Goal: Task Accomplishment & Management: Manage account settings

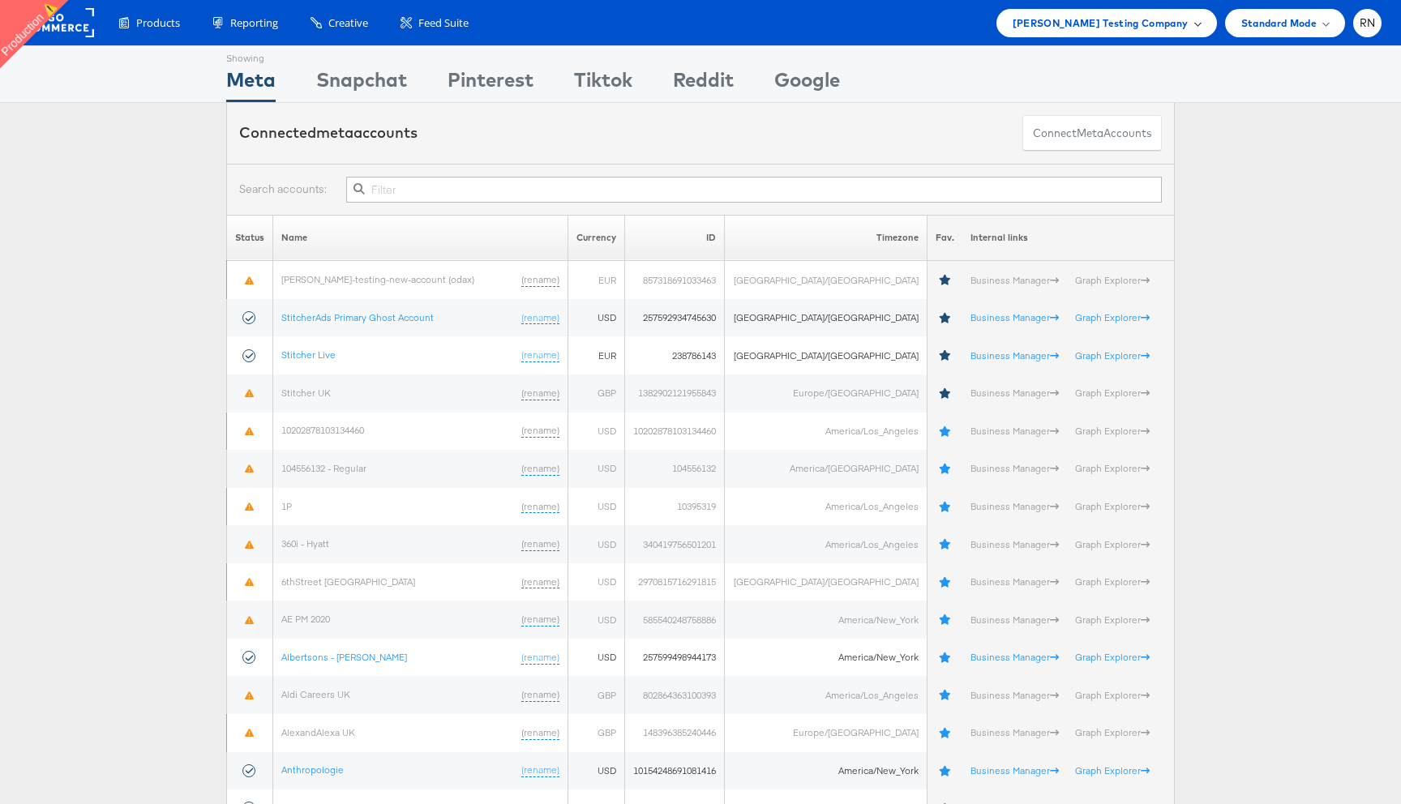
click at [1139, 19] on span "[PERSON_NAME] Testing Company" at bounding box center [1101, 23] width 176 height 17
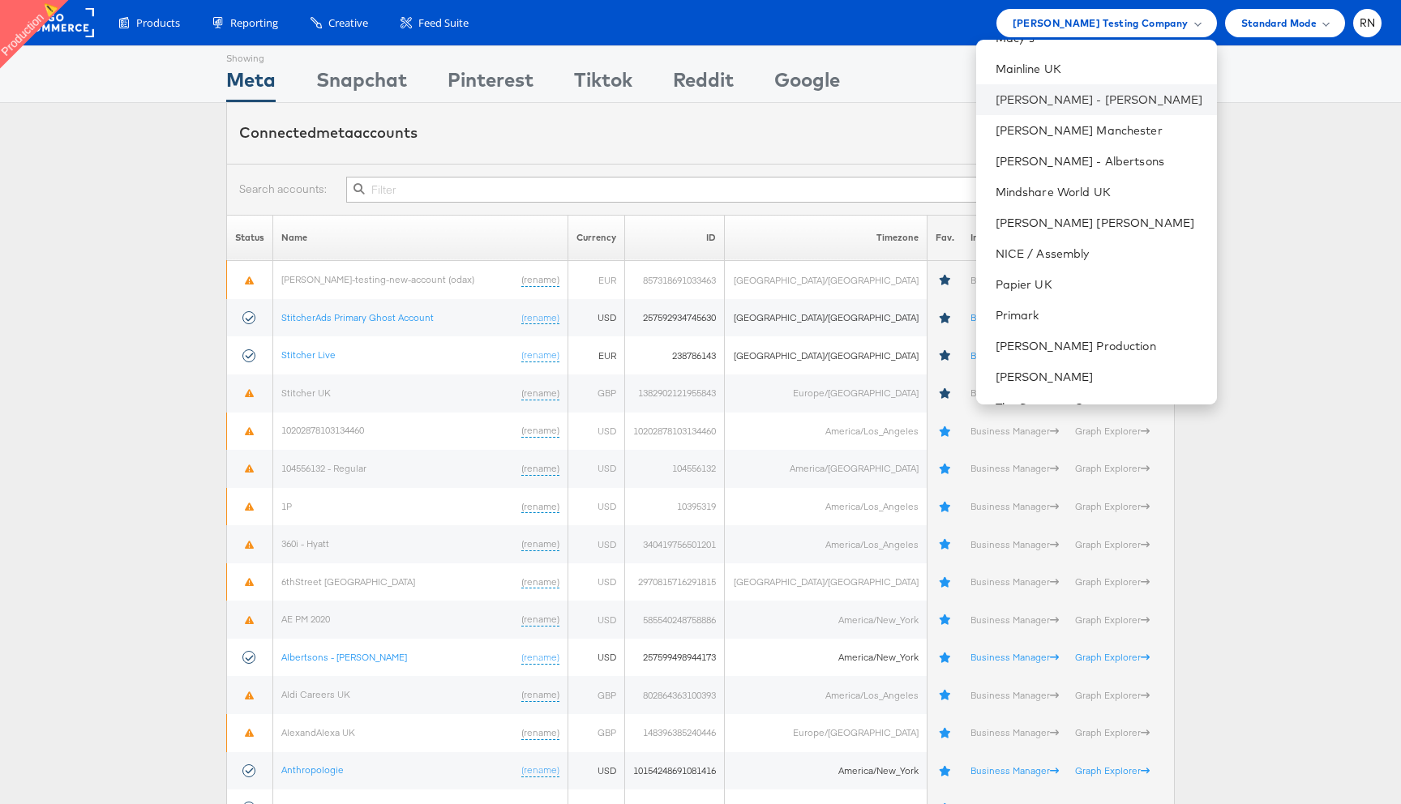
scroll to position [906, 0]
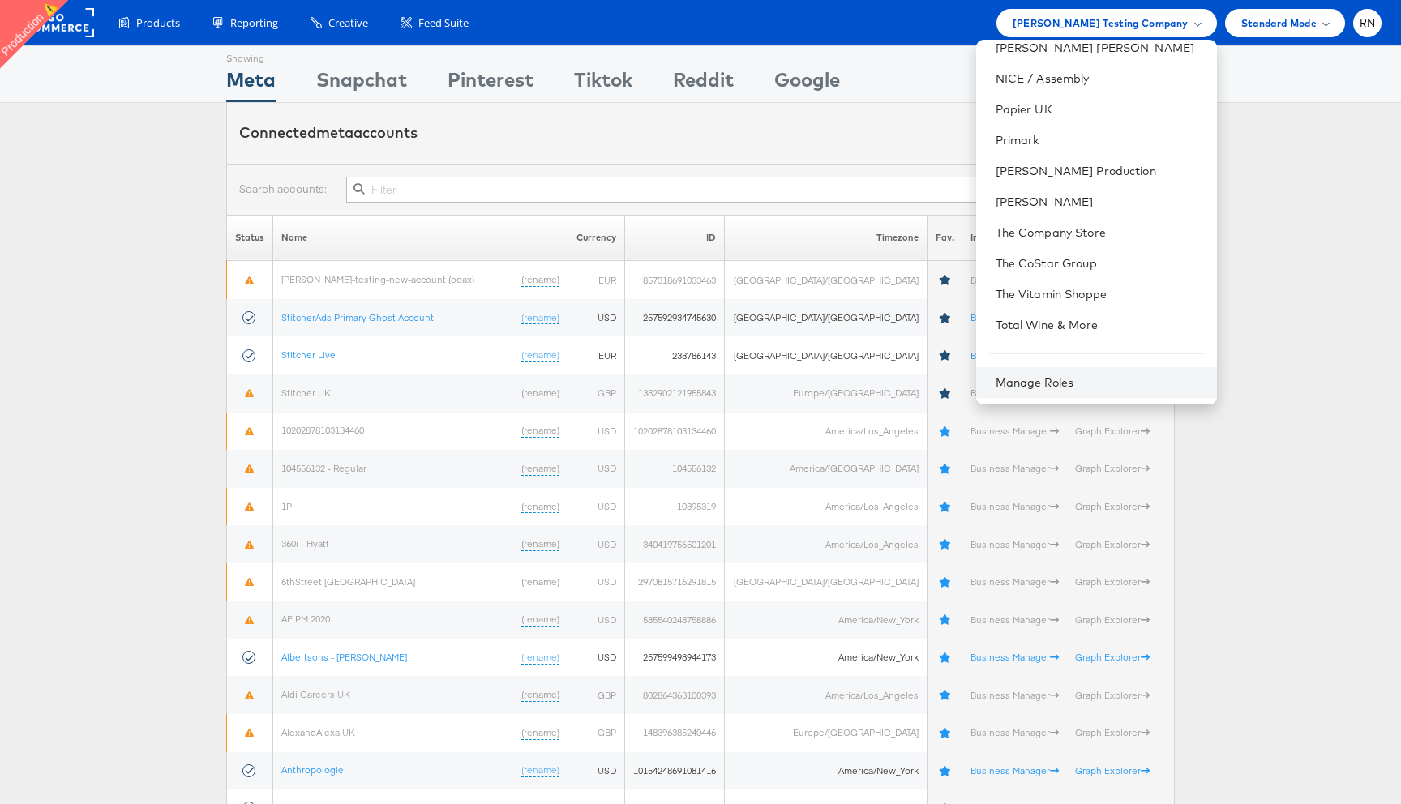
click at [1037, 389] on div "Manage Roles" at bounding box center [1096, 382] width 241 height 31
click at [1040, 374] on div "Manage Roles" at bounding box center [1096, 382] width 241 height 31
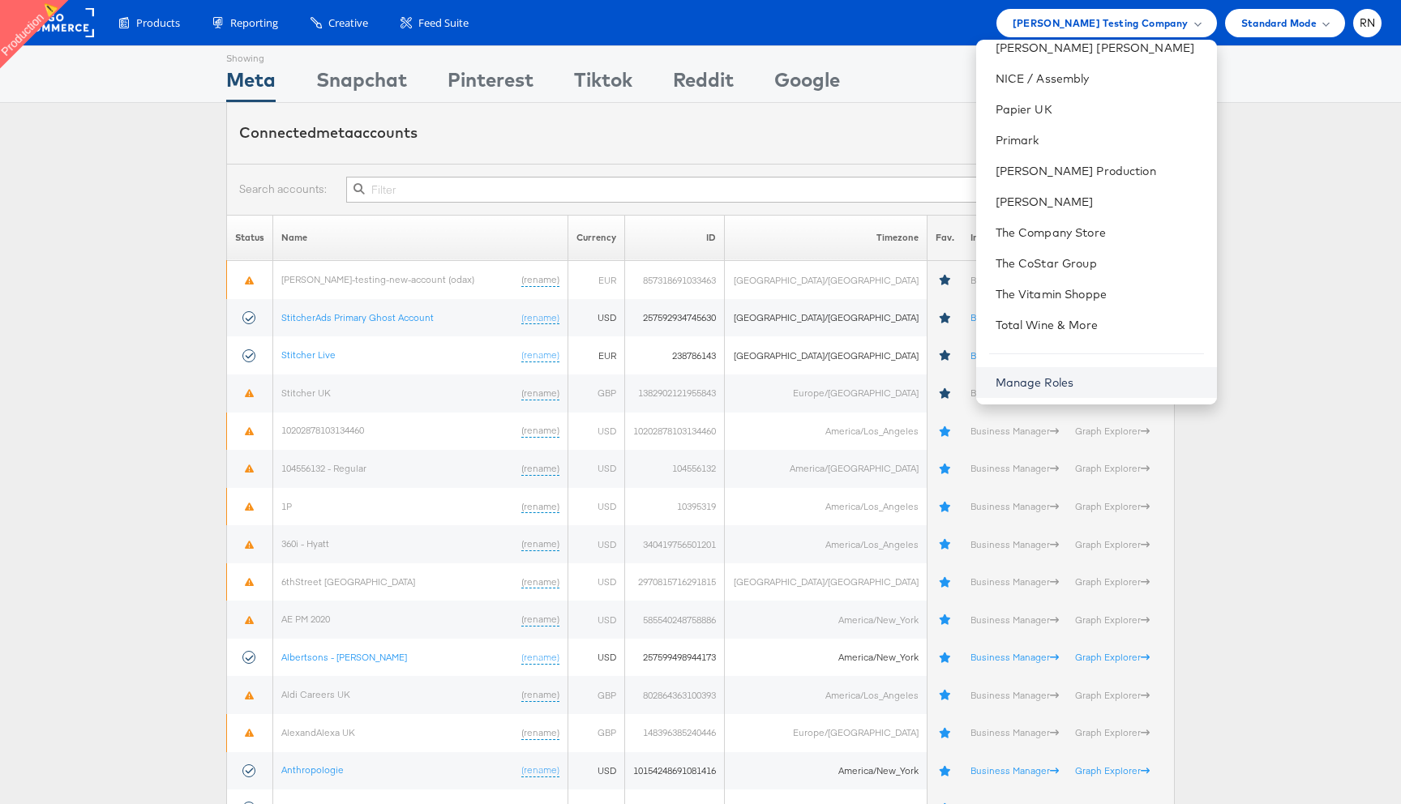
click at [1036, 384] on link "Manage Roles" at bounding box center [1035, 382] width 79 height 15
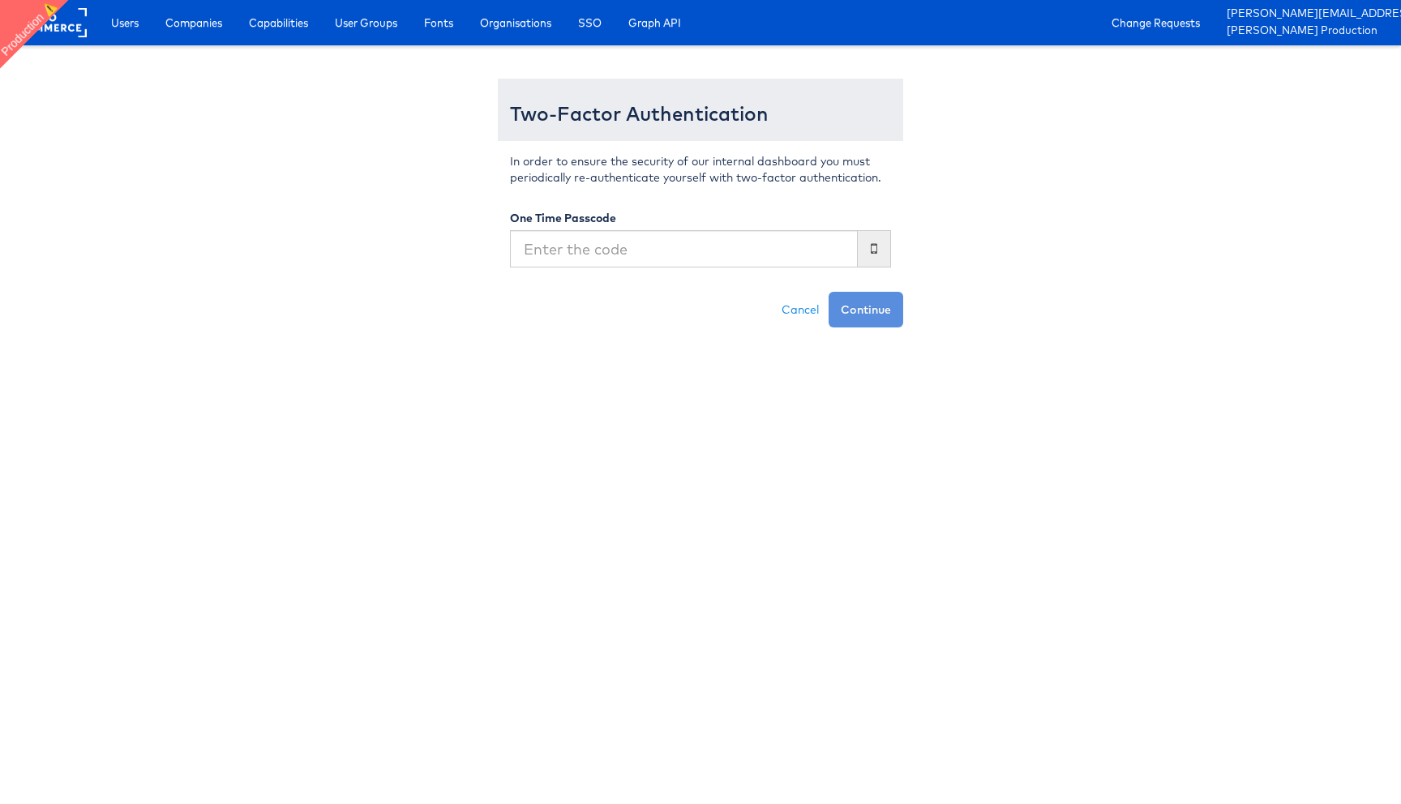
click at [603, 242] on input "text" at bounding box center [684, 248] width 348 height 37
type input "864933"
click at [829, 292] on button "Continue" at bounding box center [866, 310] width 75 height 36
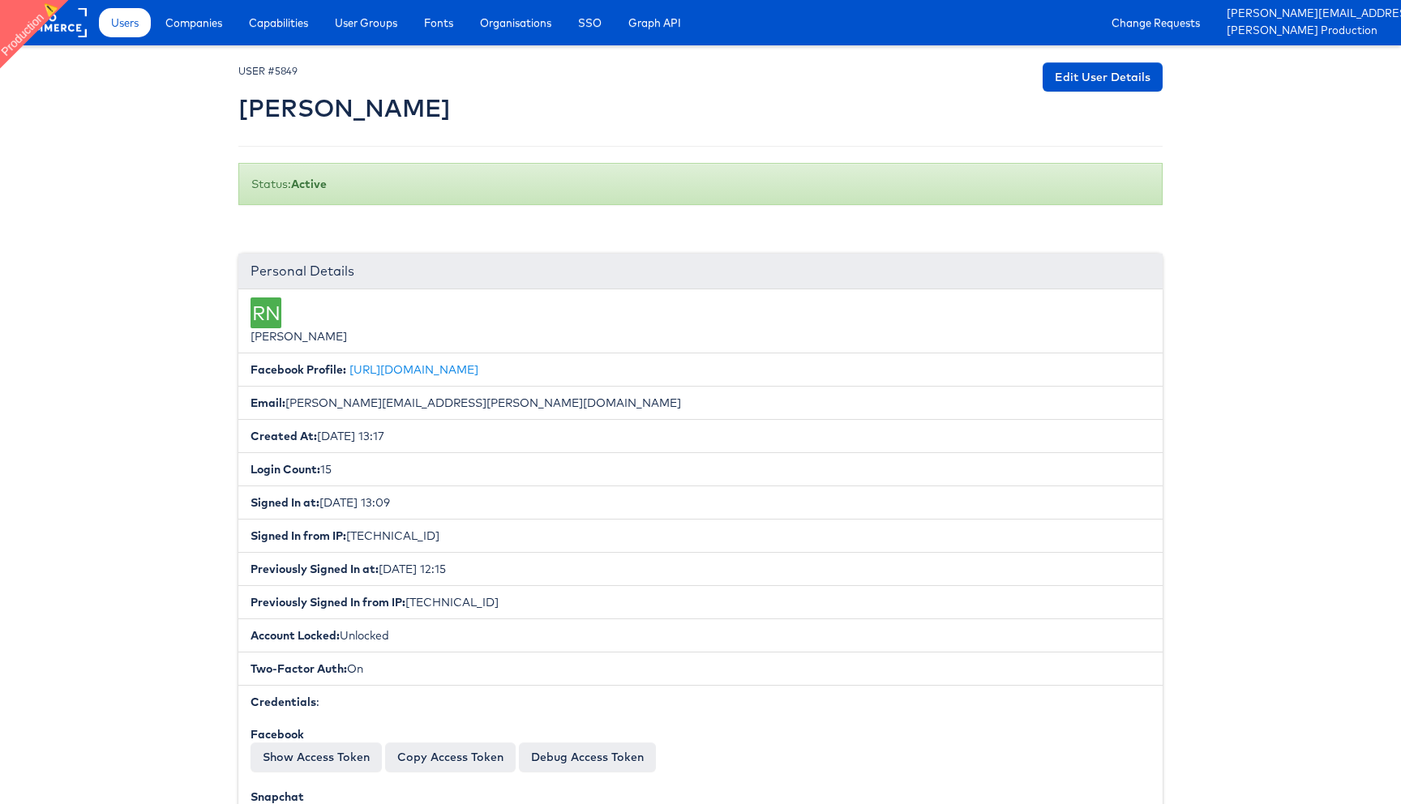
click at [192, 39] on div "Users Companies Capabilities User Groups Fonts Organisations SSO Graph API Chan…" at bounding box center [746, 22] width 1311 height 45
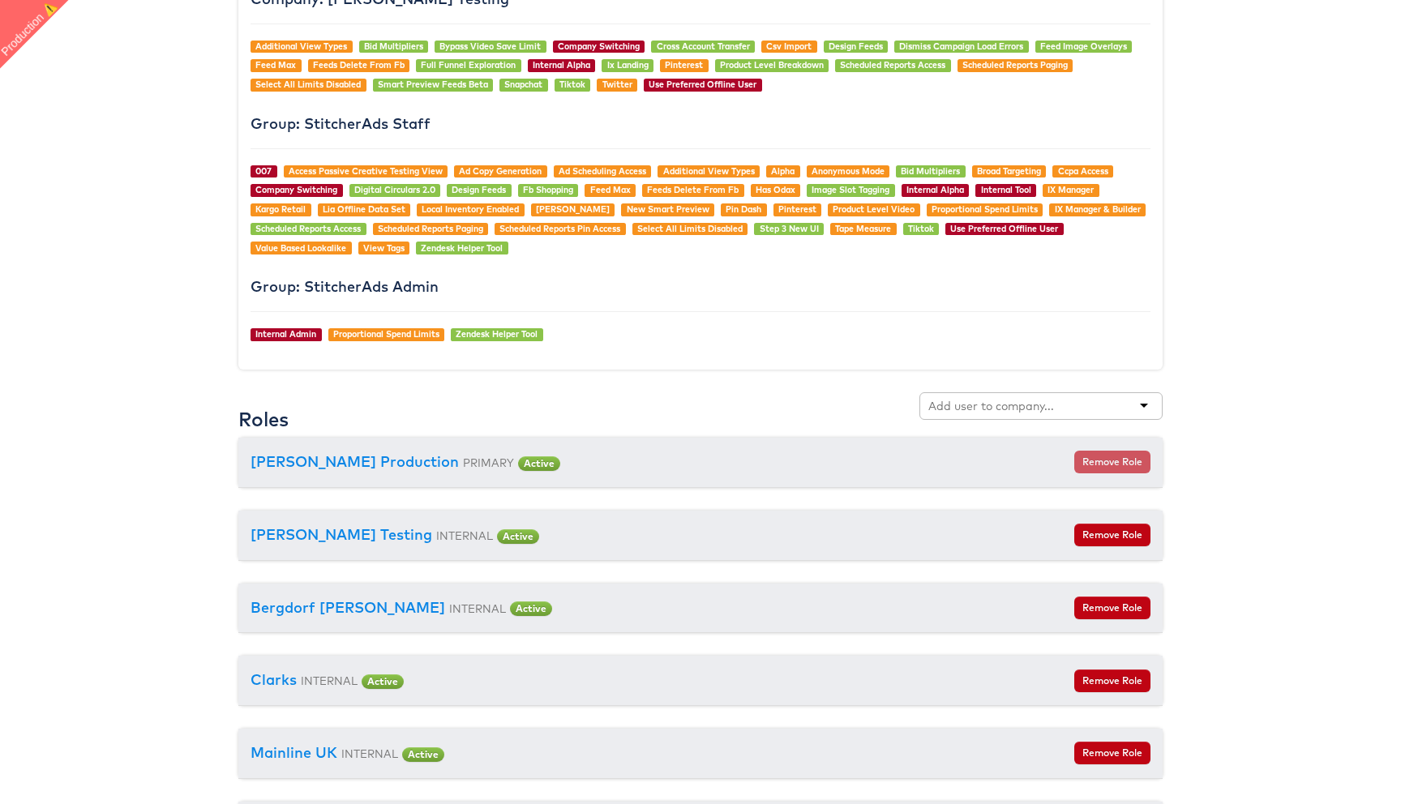
scroll to position [1680, 0]
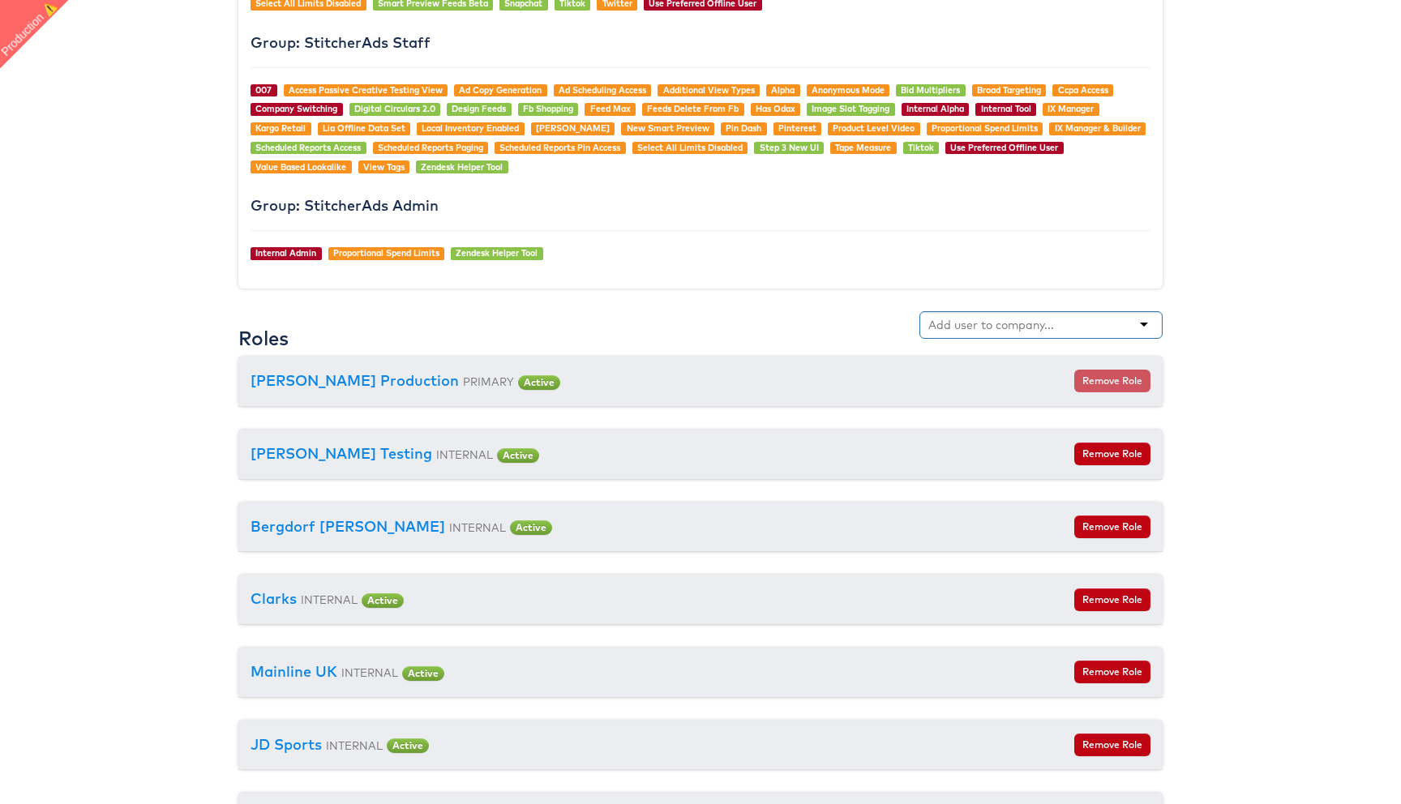
click at [980, 322] on input "text" at bounding box center [993, 325] width 128 height 16
type input "dire"
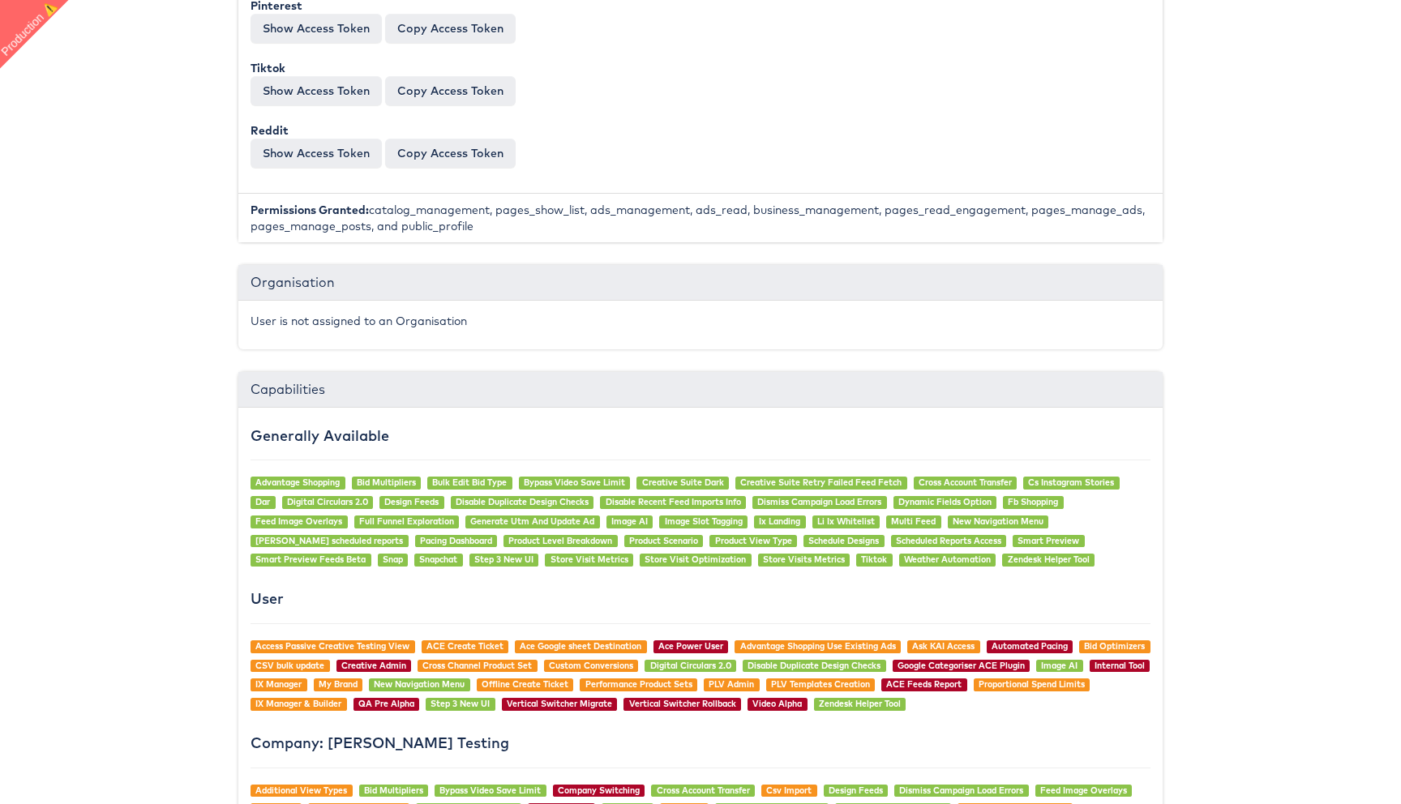
scroll to position [0, 0]
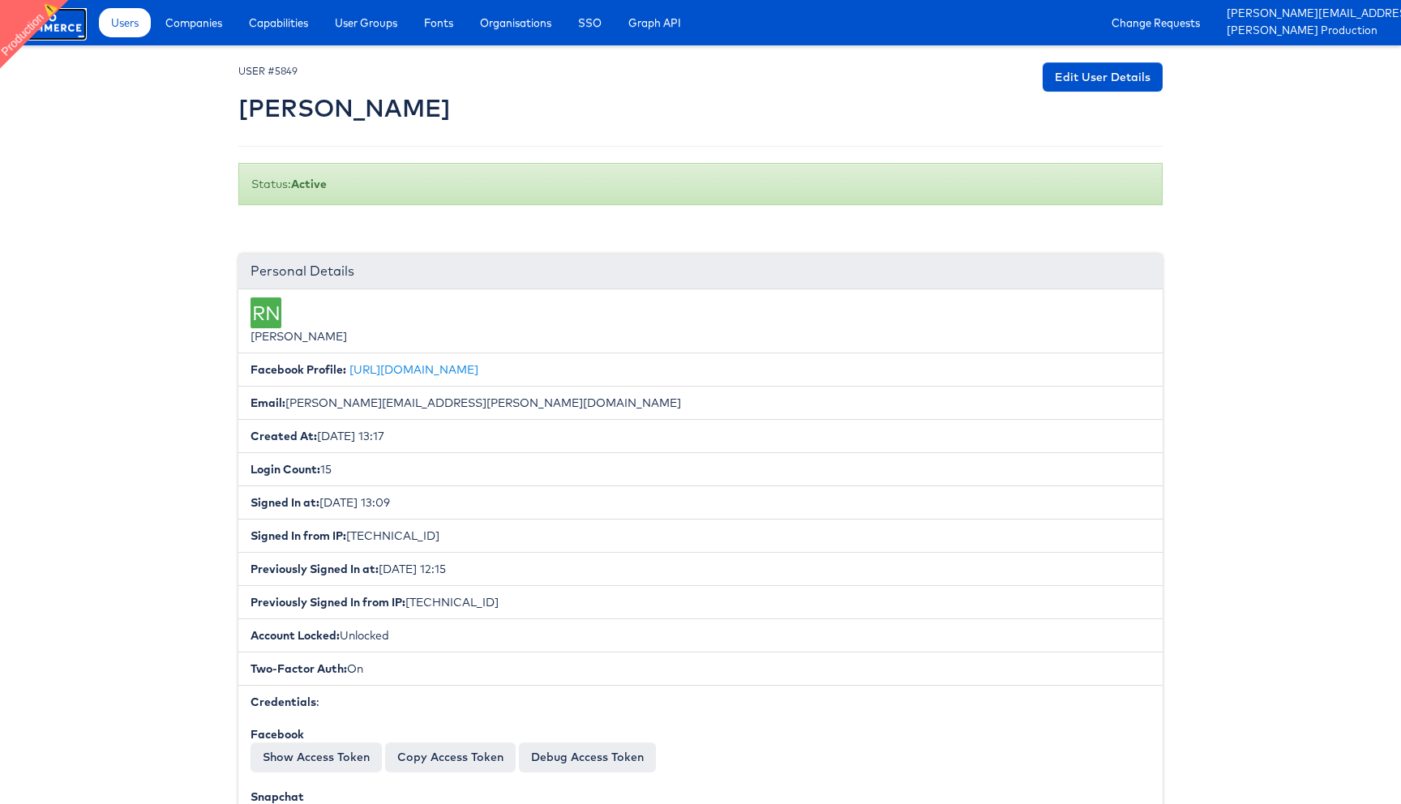
click at [67, 29] on rect at bounding box center [49, 22] width 75 height 29
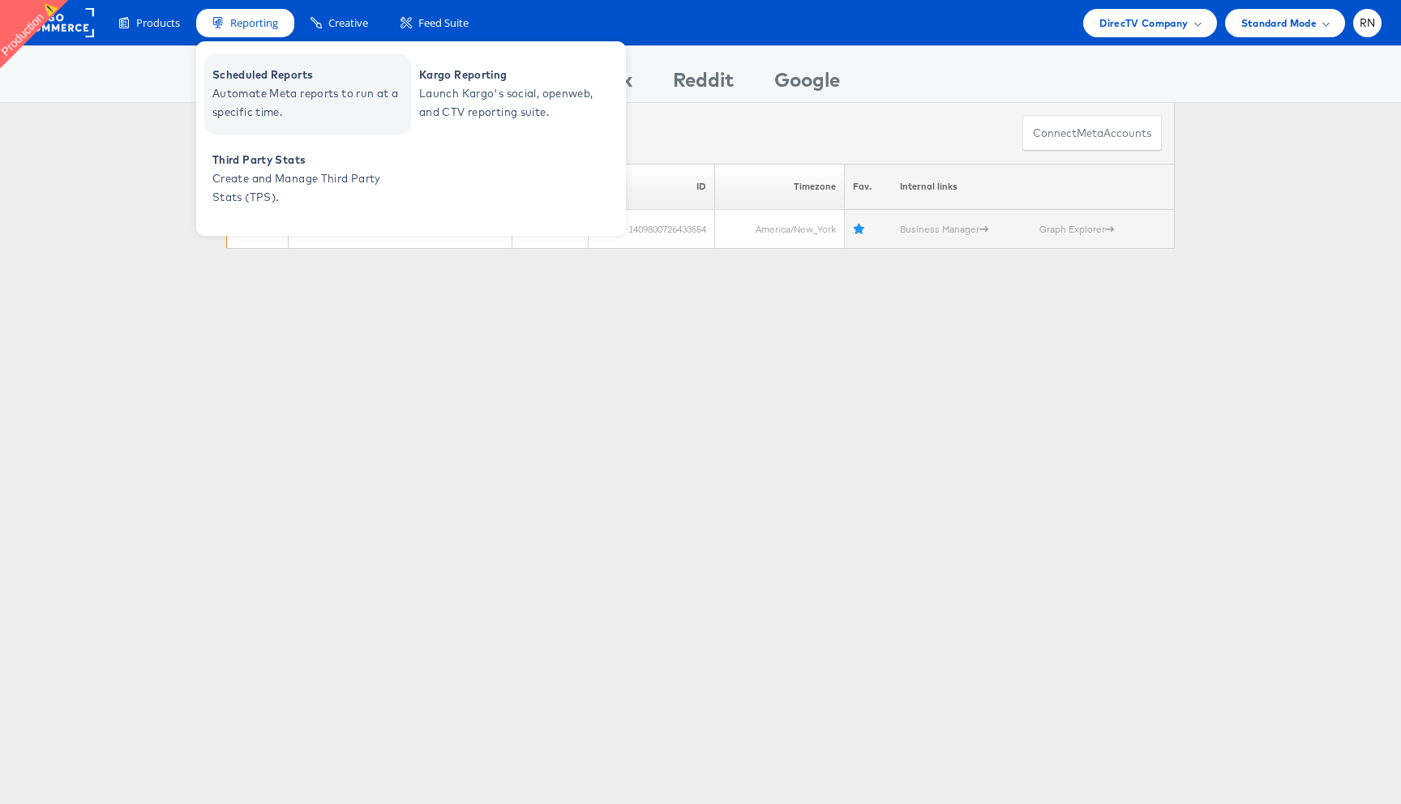
click at [244, 84] on span "Automate Meta reports to run at a specific time." at bounding box center [309, 102] width 195 height 37
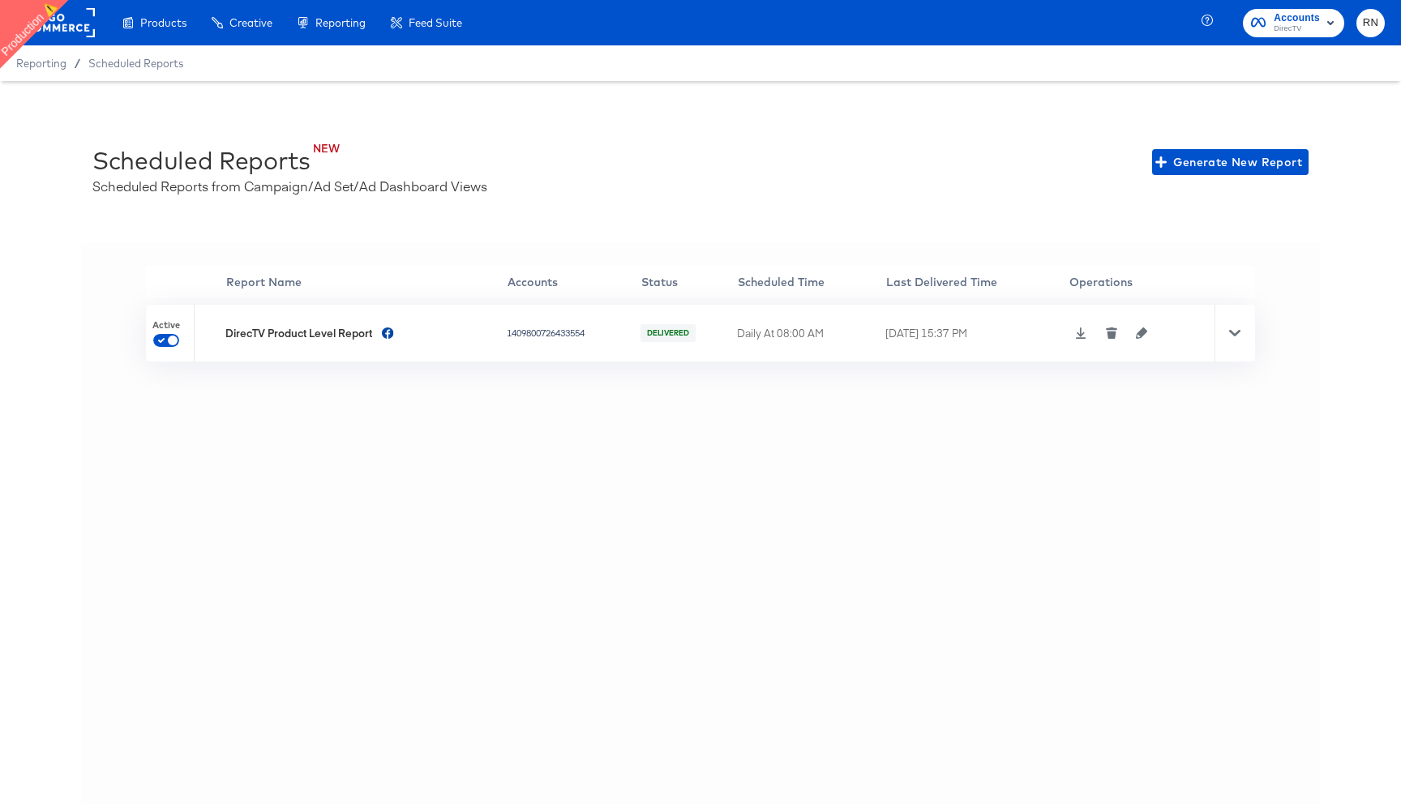
click at [1145, 332] on icon "button" at bounding box center [1141, 333] width 11 height 11
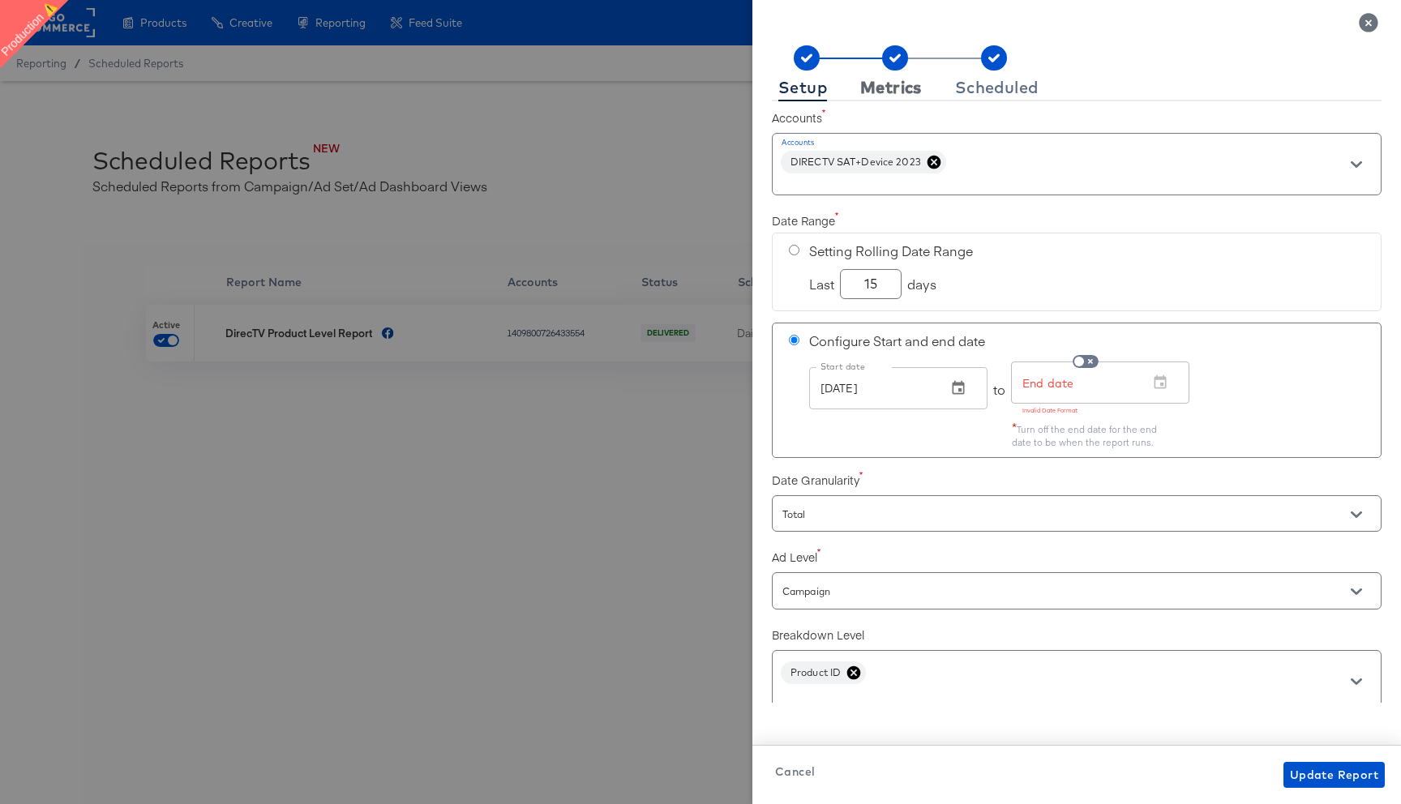
click at [895, 89] on div "Metrics" at bounding box center [891, 87] width 62 height 13
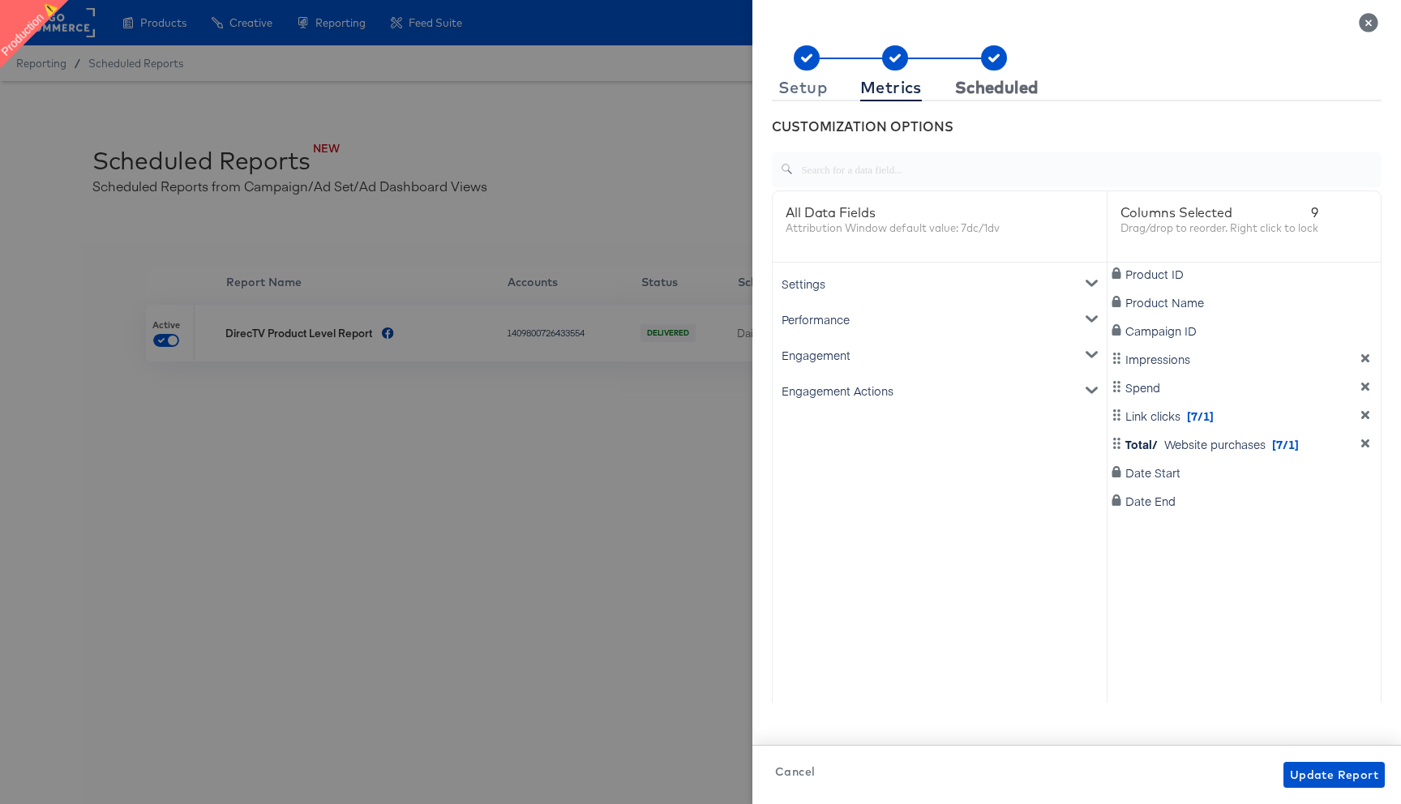
click at [980, 85] on div "Scheduled" at bounding box center [997, 87] width 84 height 13
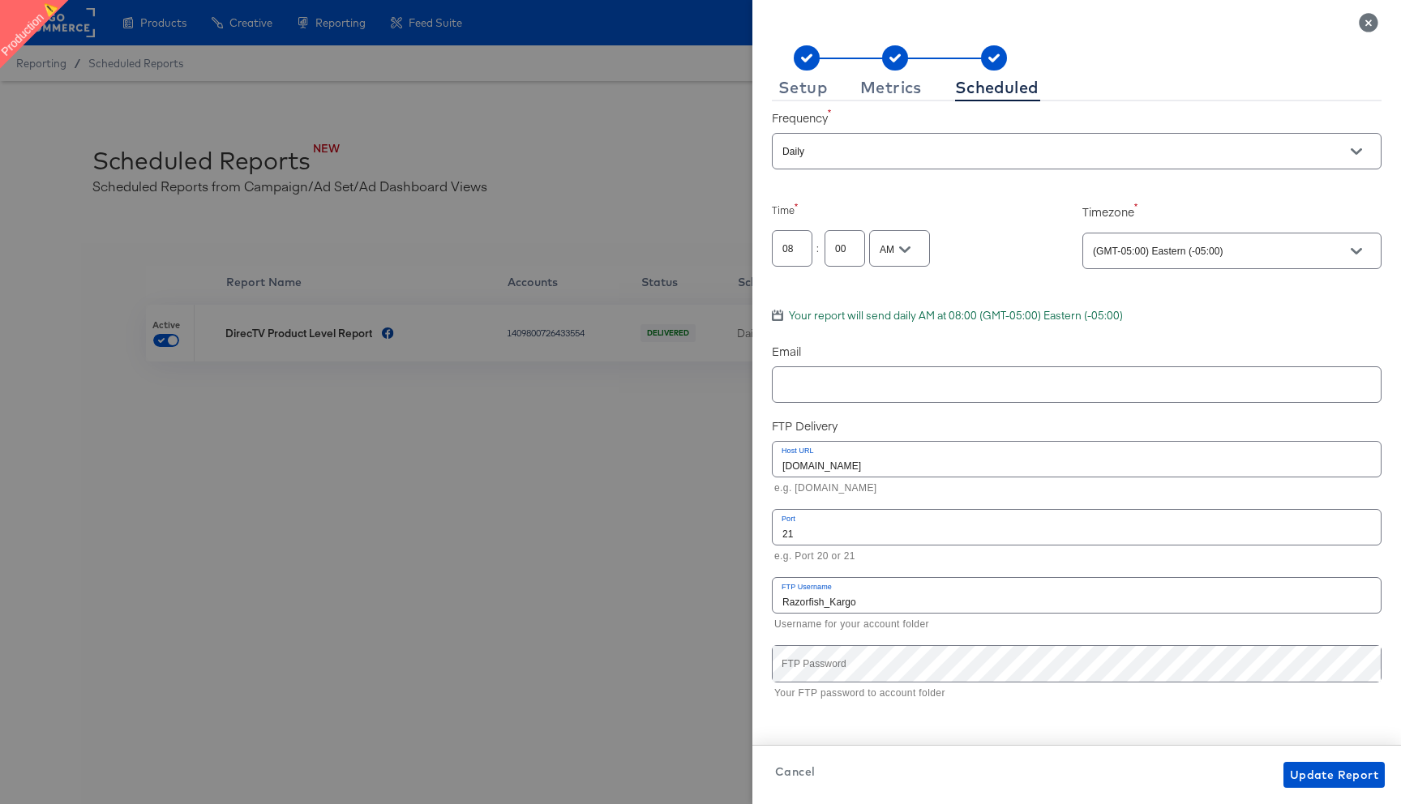
click at [1370, 24] on icon "Close" at bounding box center [1368, 22] width 19 height 19
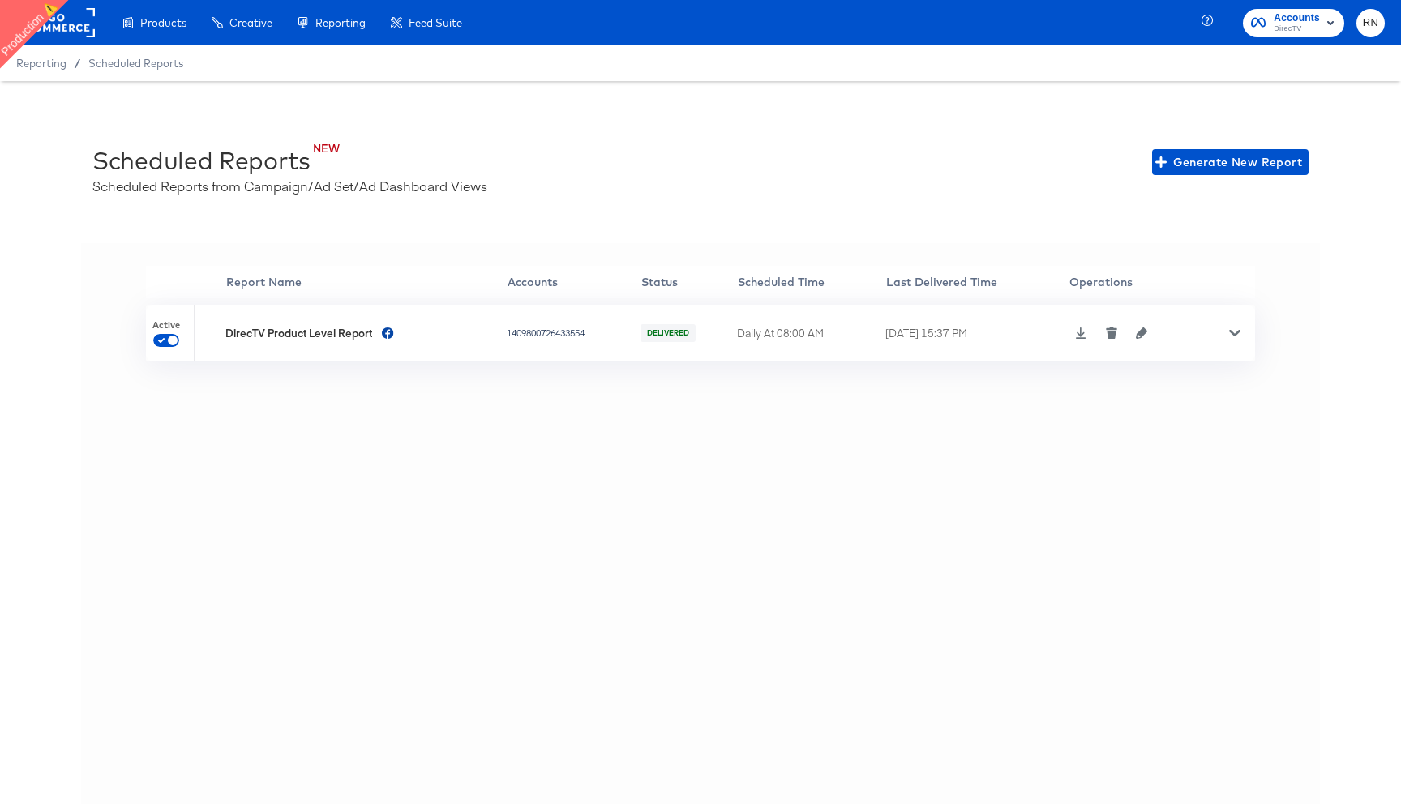
click at [1085, 334] on icon at bounding box center [1081, 333] width 11 height 11
click at [897, 179] on div "NEW Scheduled Reports Scheduled Reports from Campaign/Ad Set/Ad Dashboard Views…" at bounding box center [700, 162] width 1216 height 66
click at [537, 332] on div "1409800726433554" at bounding box center [572, 333] width 130 height 13
copy div "1409800726433554"
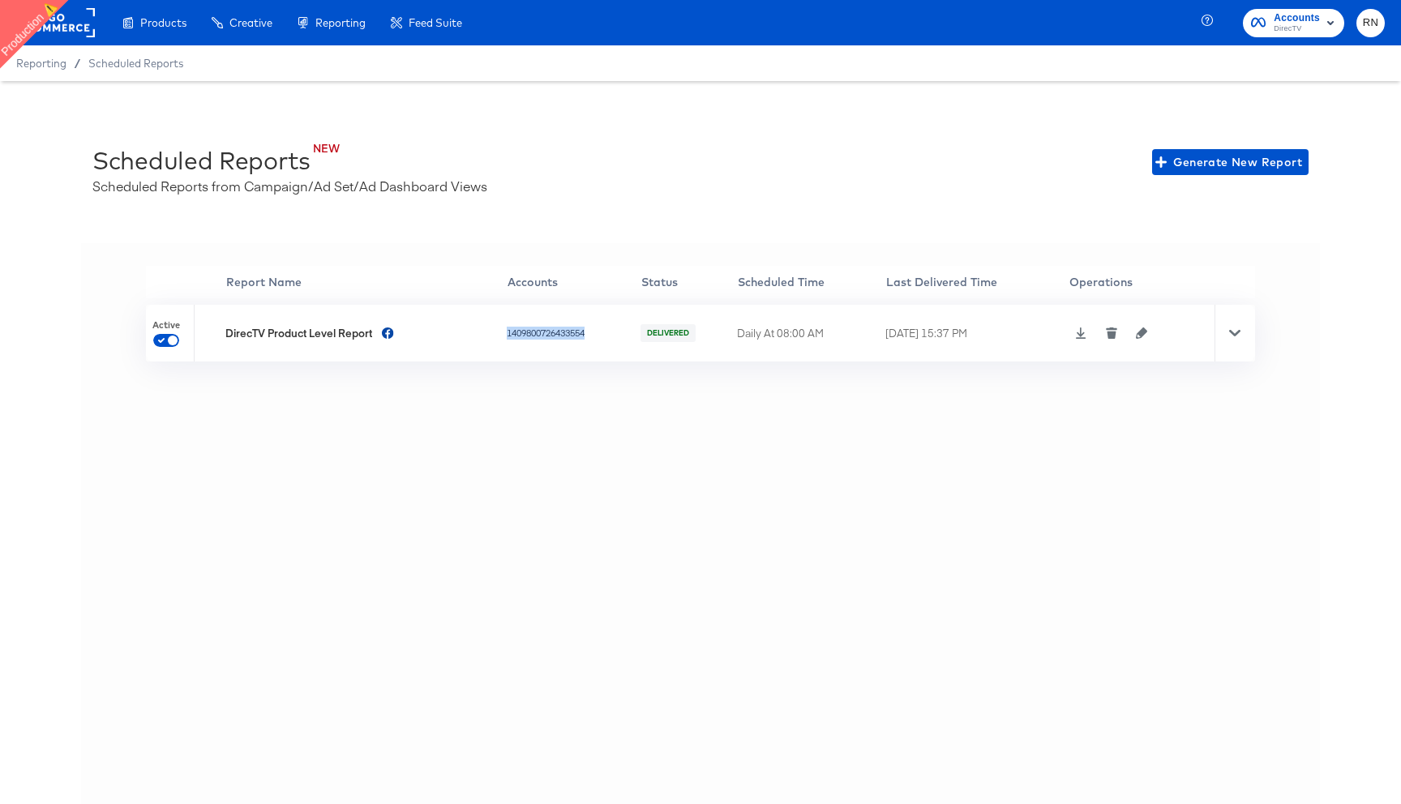
click at [1142, 331] on icon "button" at bounding box center [1141, 333] width 11 height 11
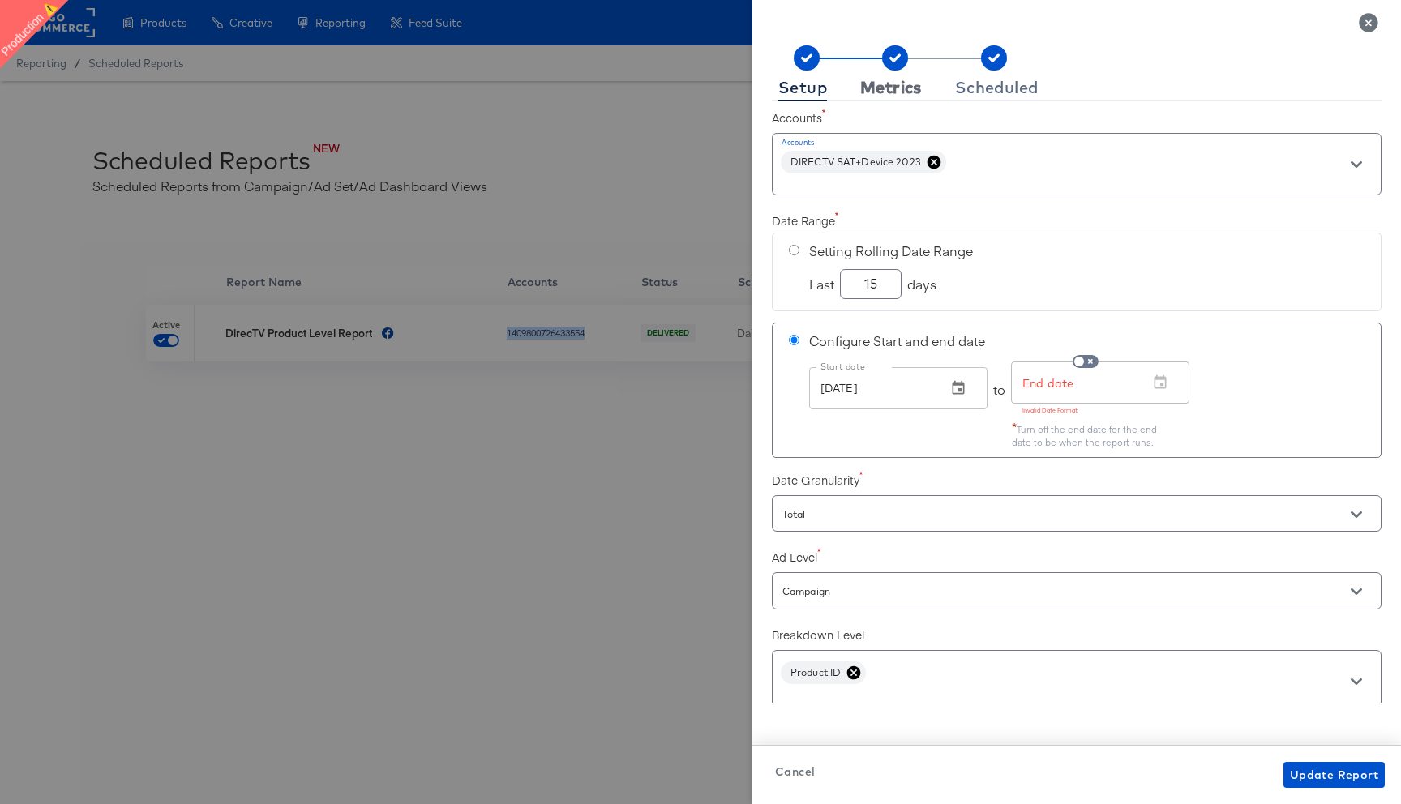
click at [903, 88] on div "Metrics" at bounding box center [891, 87] width 62 height 13
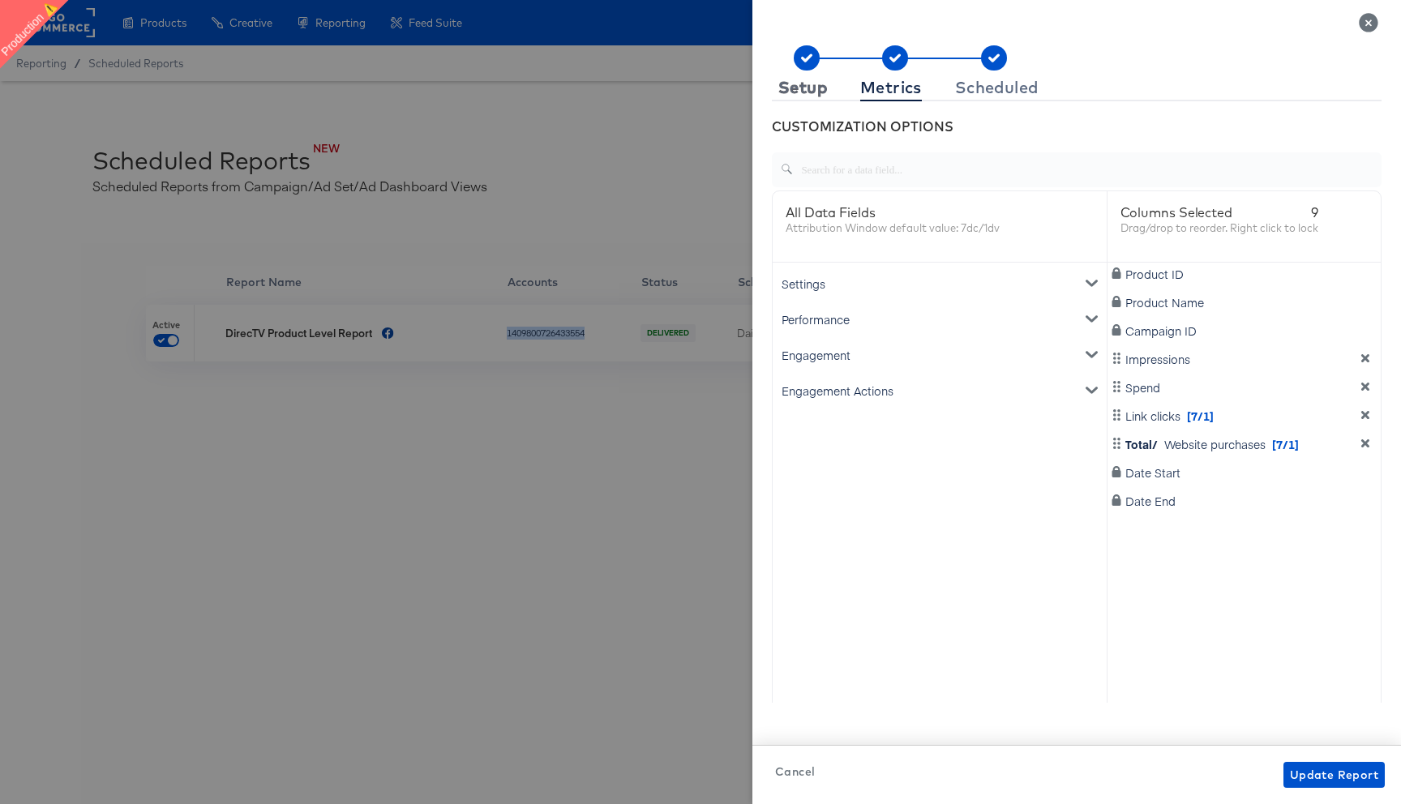
click at [802, 94] on div "Setup" at bounding box center [803, 87] width 49 height 13
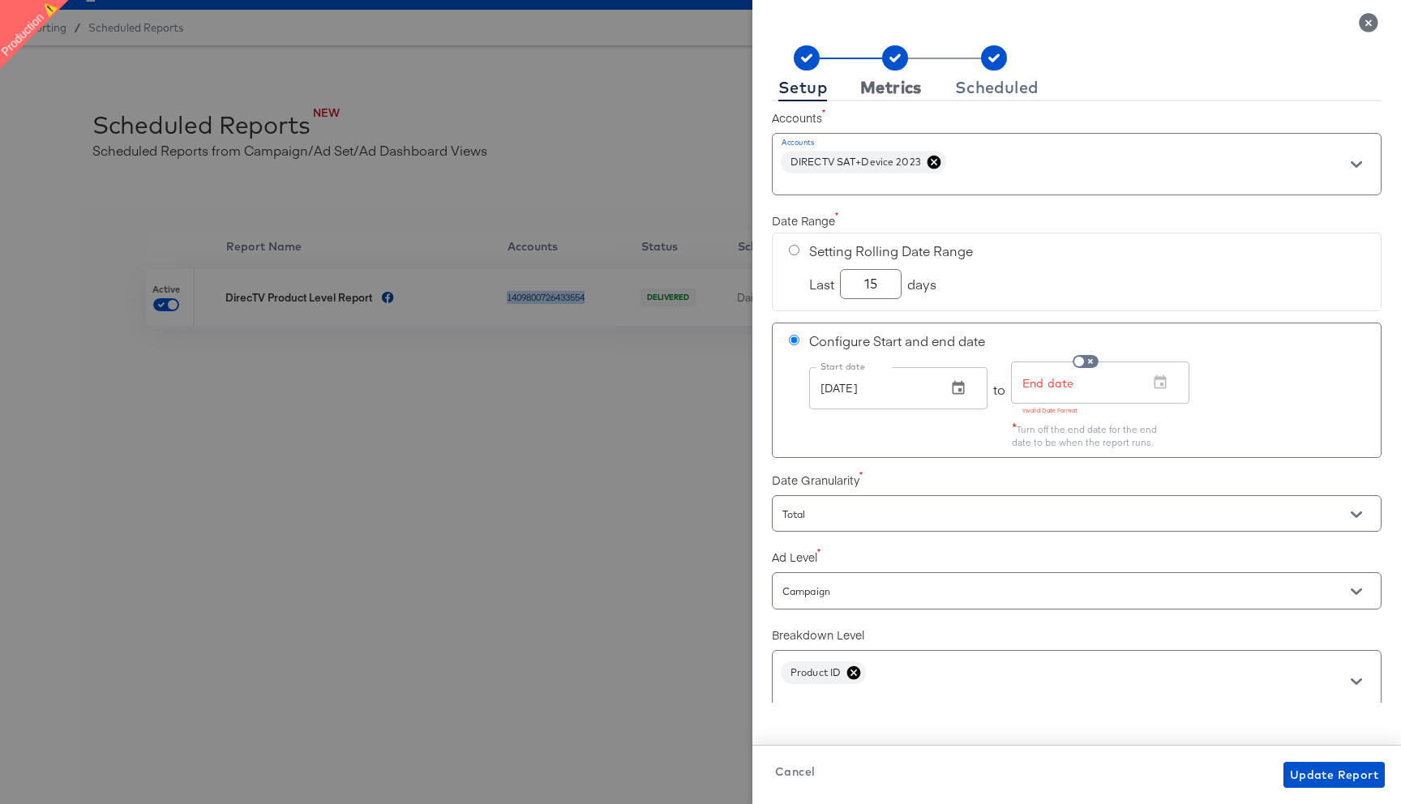
click at [903, 93] on div "Metrics" at bounding box center [891, 87] width 62 height 13
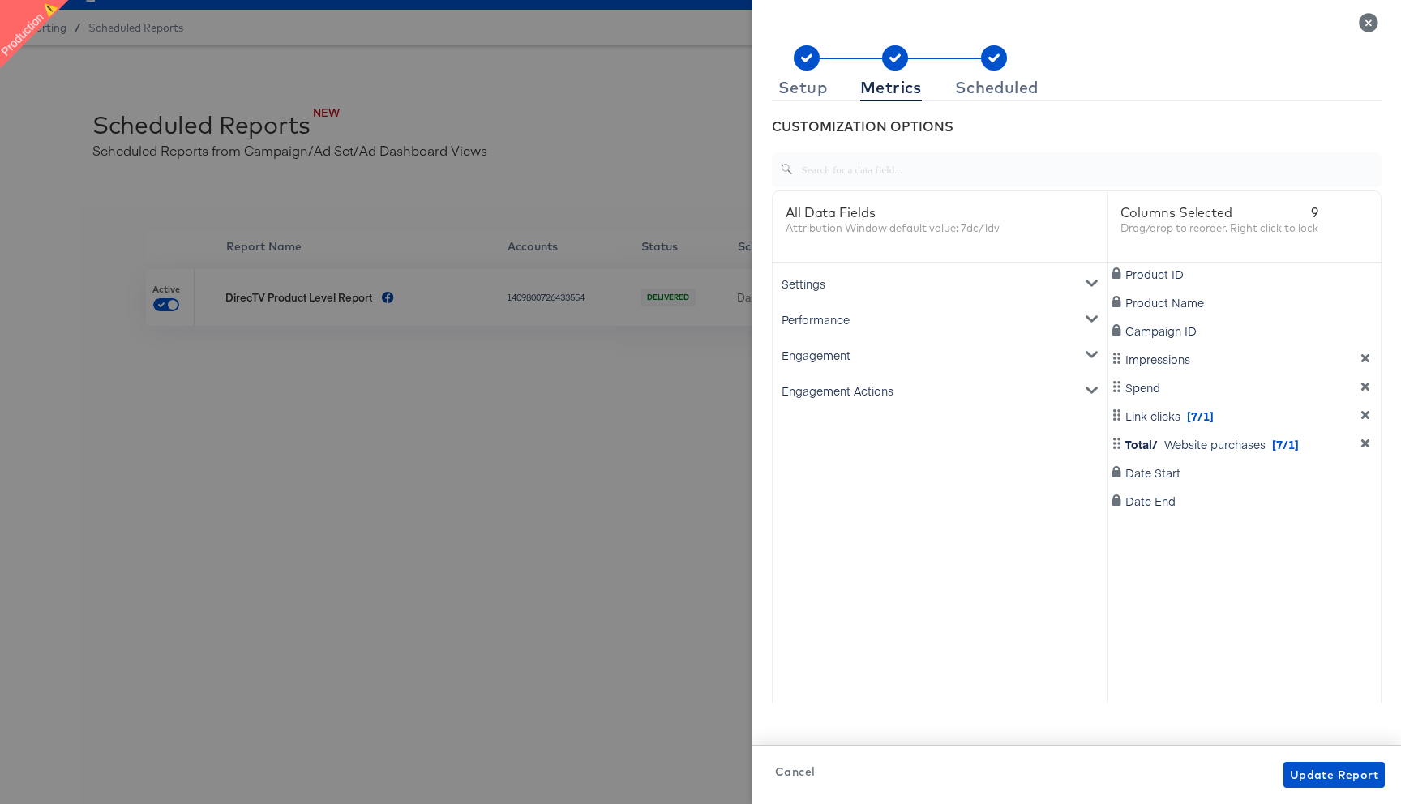
click at [896, 351] on div "Engagement" at bounding box center [940, 355] width 328 height 36
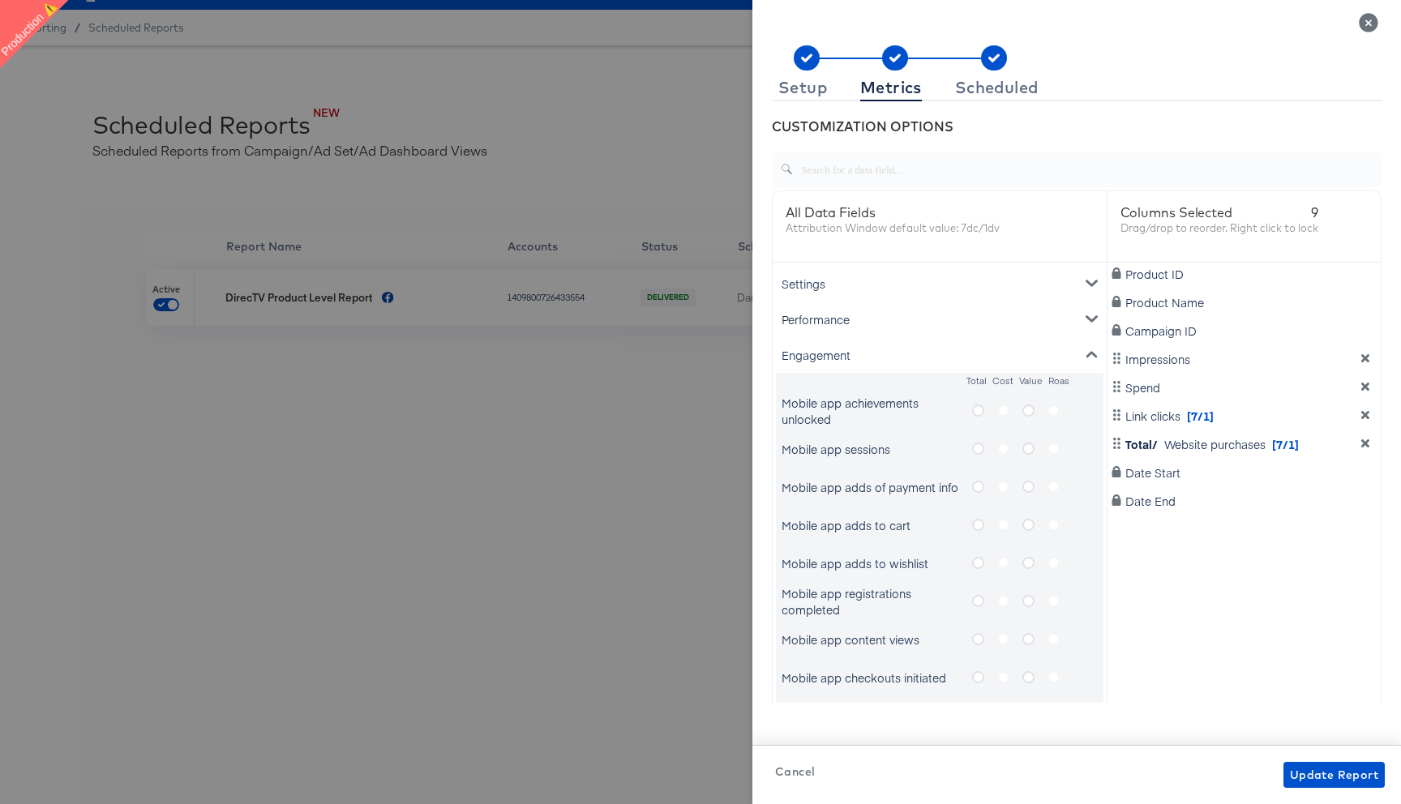
click at [896, 351] on div "Engagement" at bounding box center [940, 355] width 328 height 36
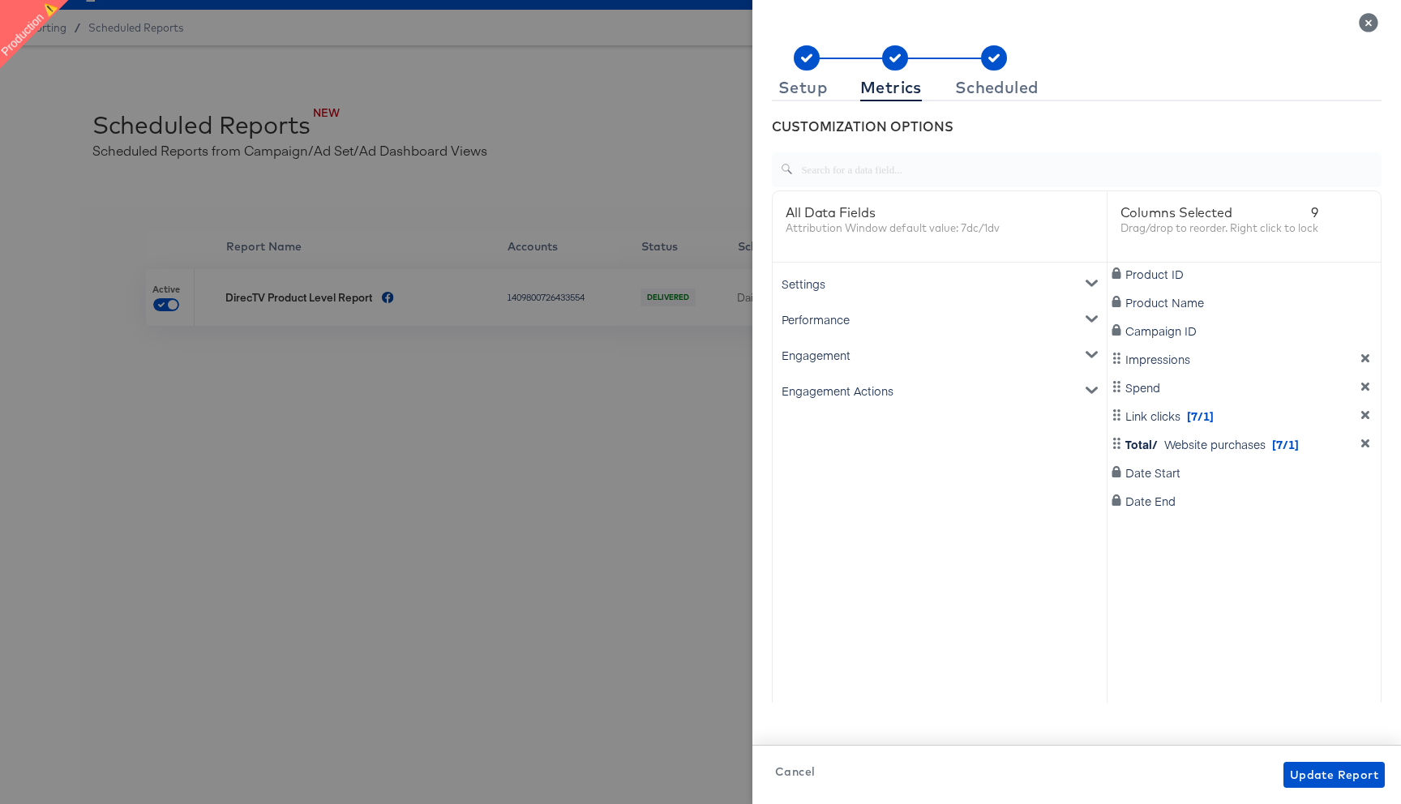
click at [881, 392] on div "Engagement Actions" at bounding box center [940, 391] width 328 height 36
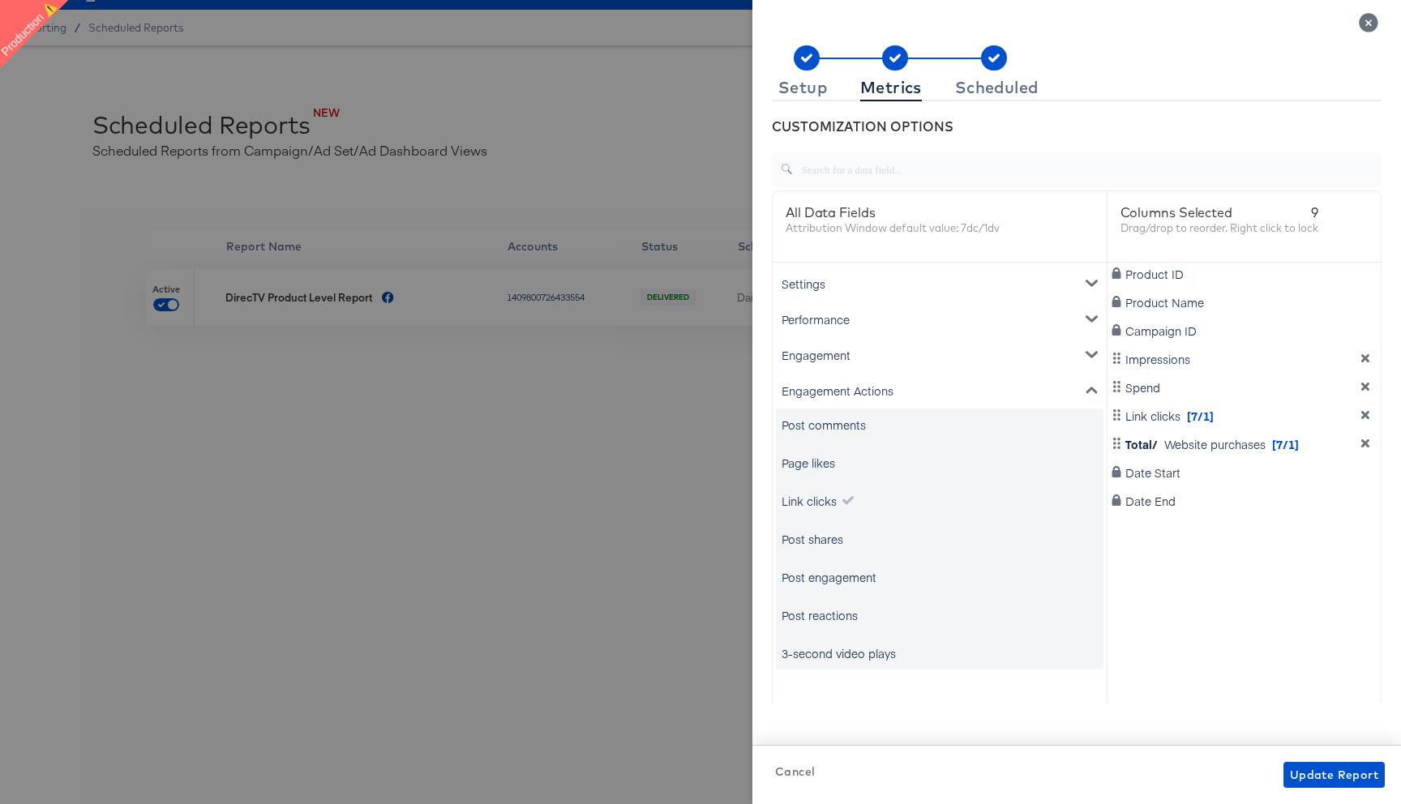
click at [604, 378] on div at bounding box center [700, 402] width 1401 height 804
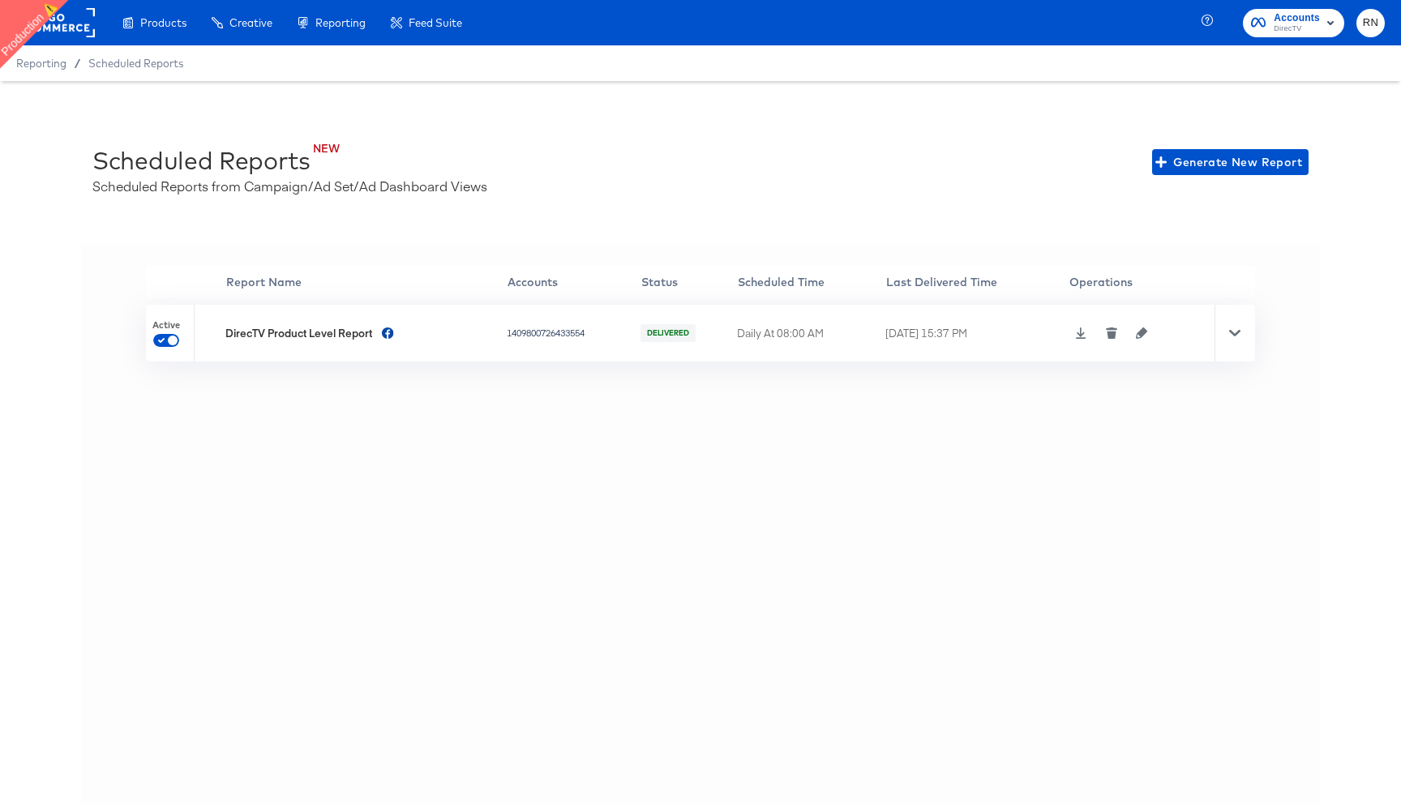
click at [71, 32] on rect at bounding box center [57, 22] width 75 height 29
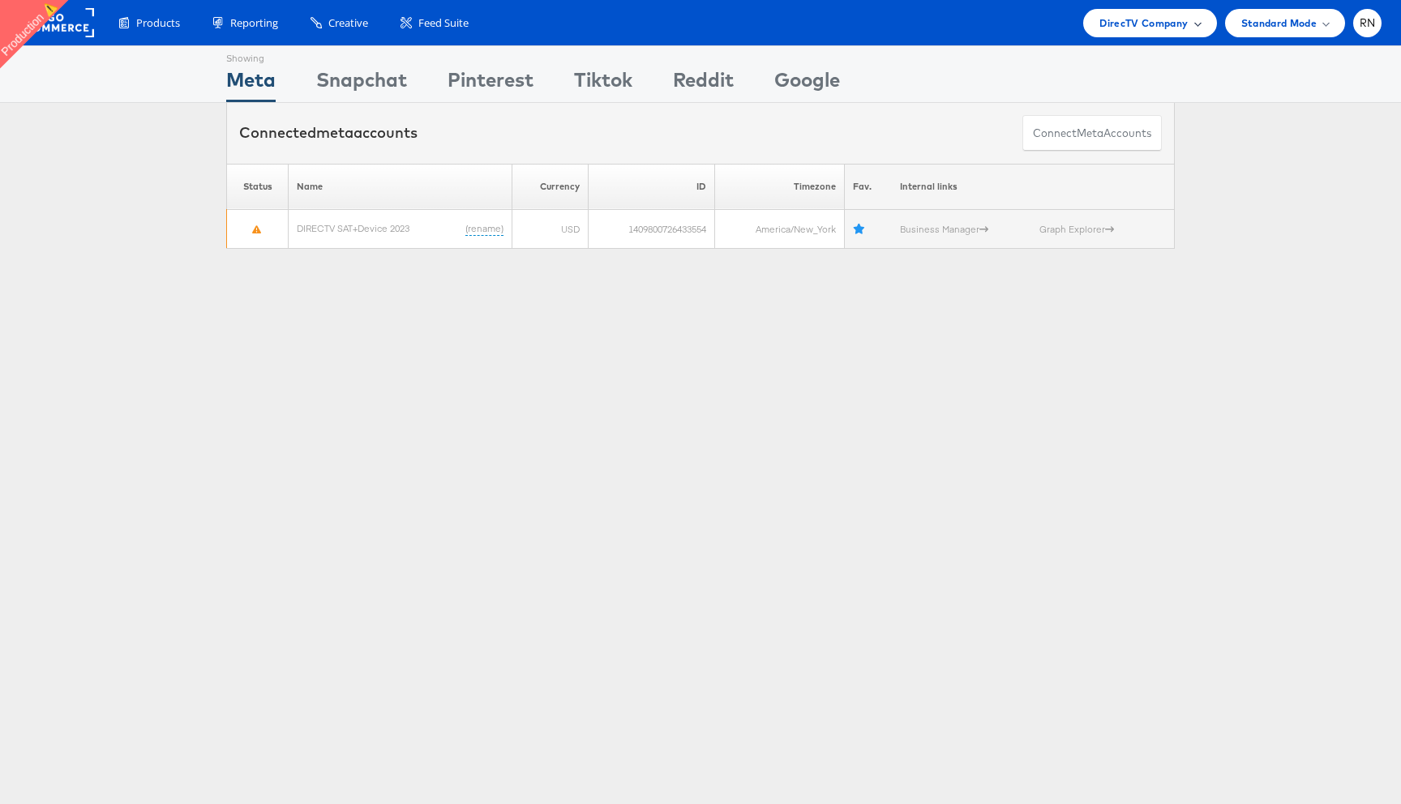
click at [1152, 25] on span "DirecTV Company" at bounding box center [1144, 23] width 88 height 17
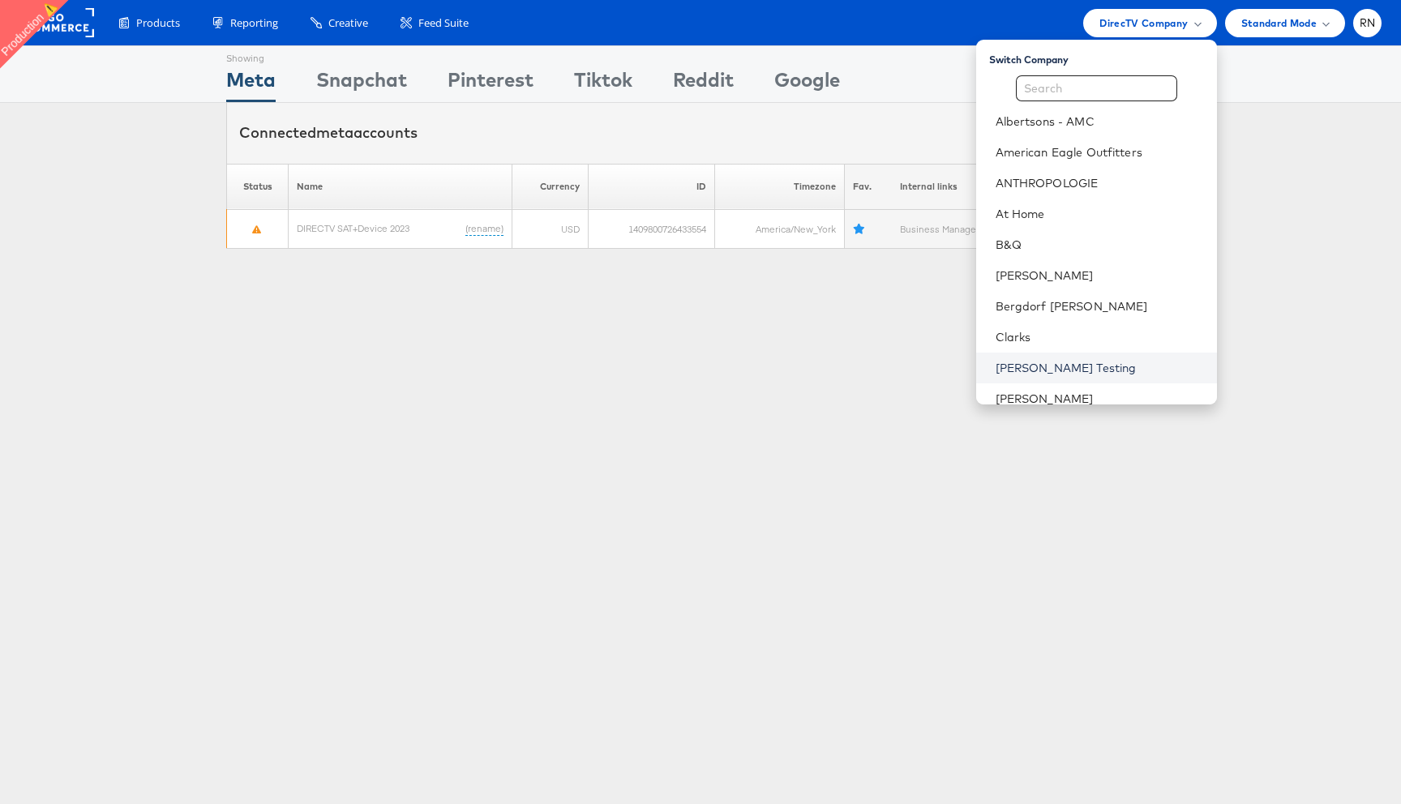
click at [1036, 360] on link "[PERSON_NAME] Testing" at bounding box center [1100, 368] width 208 height 16
